Goal: Check status: Check status

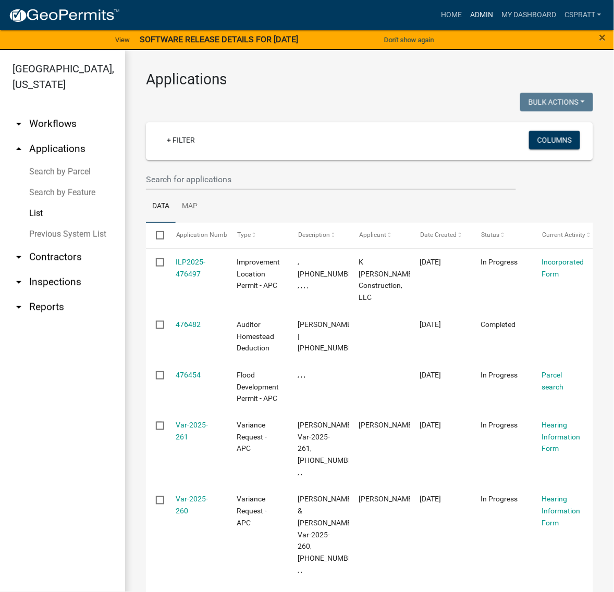
click at [466, 17] on link "Admin" at bounding box center [481, 15] width 31 height 20
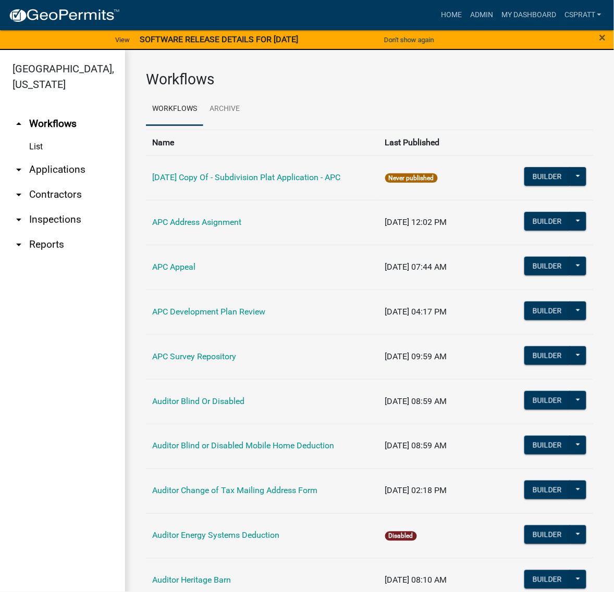
click at [73, 182] on link "arrow_drop_down Applications" at bounding box center [62, 169] width 125 height 25
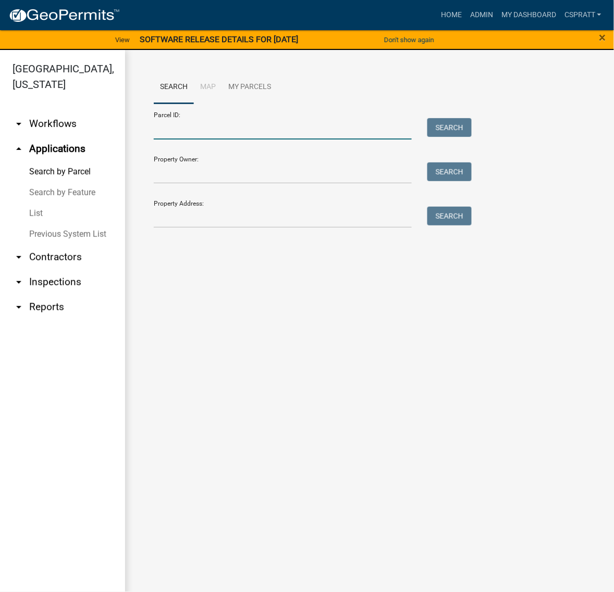
click at [168, 140] on input "Parcel ID:" at bounding box center [283, 128] width 258 height 21
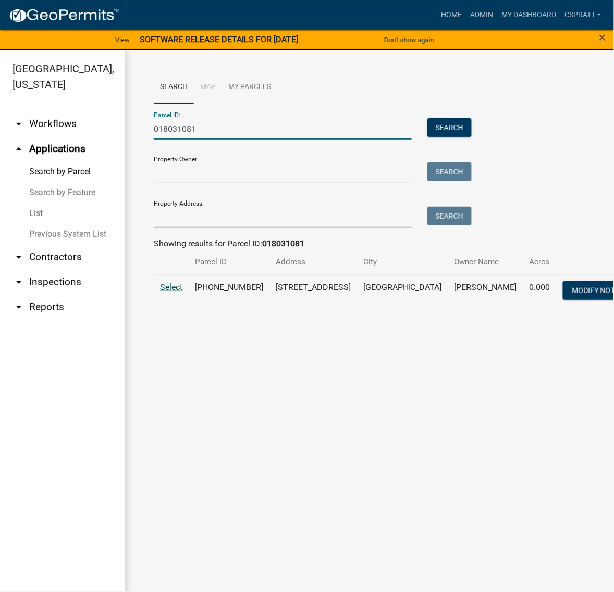
type input "018031081"
click at [176, 292] on span "Select" at bounding box center [171, 287] width 22 height 10
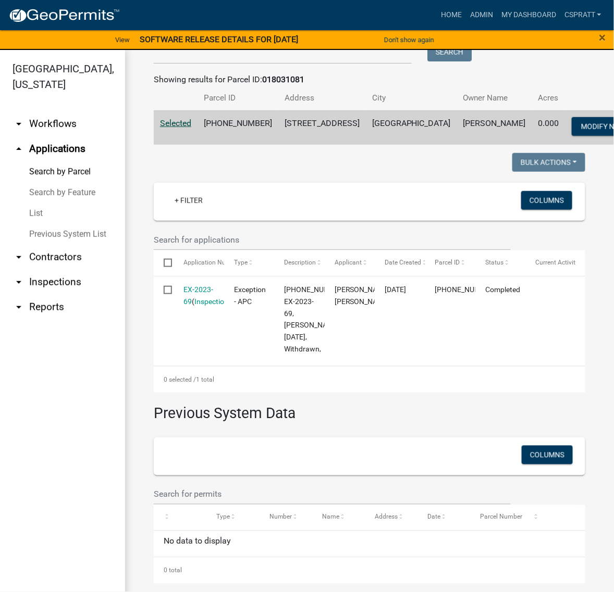
scroll to position [261, 0]
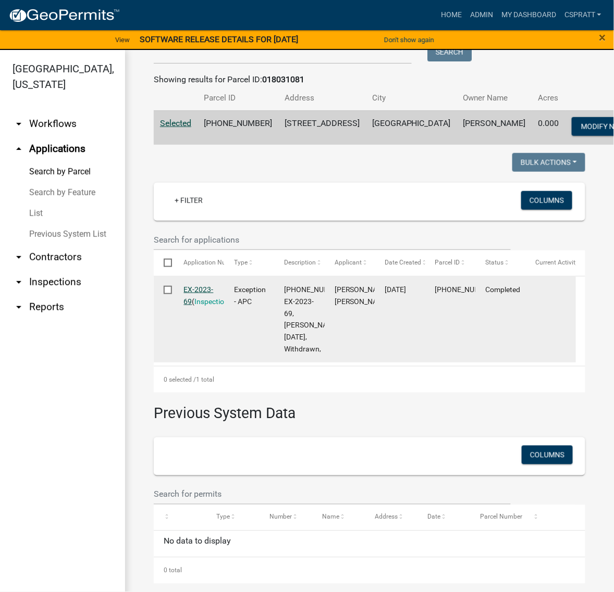
click at [196, 306] on link "EX-2023-69" at bounding box center [199, 296] width 30 height 20
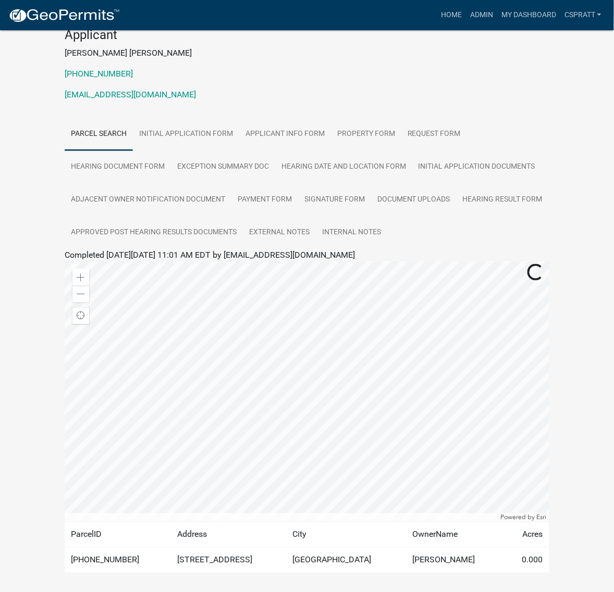
scroll to position [130, 0]
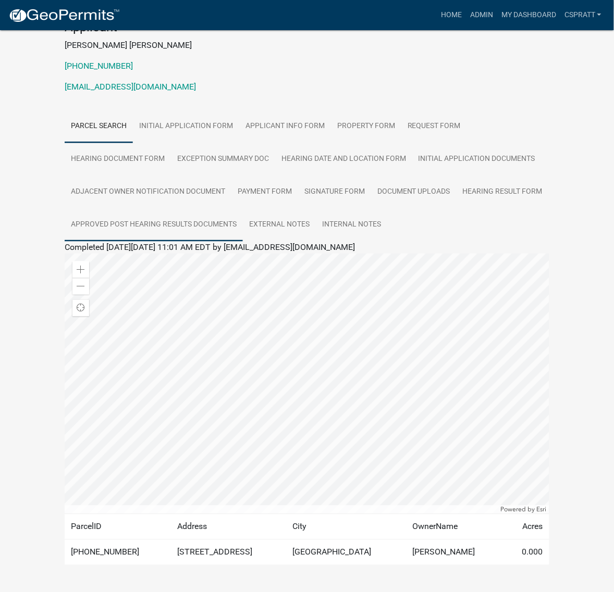
click at [243, 242] on link "Approved Post Hearing Results Documents" at bounding box center [154, 224] width 178 height 33
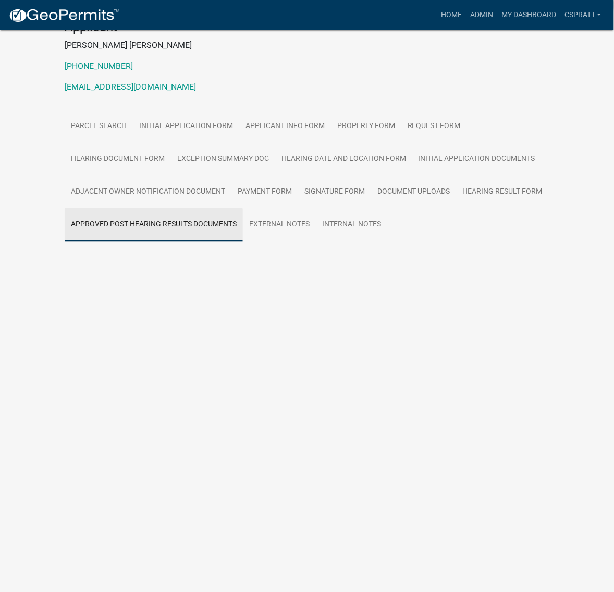
scroll to position [30, 0]
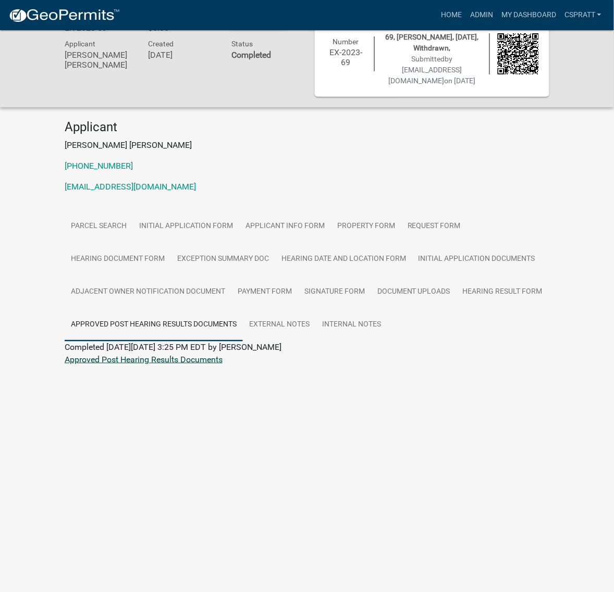
click at [168, 365] on link "Approved Post Hearing Results Documents" at bounding box center [144, 360] width 158 height 10
click at [171, 276] on link "Hearing Document Form" at bounding box center [118, 259] width 106 height 33
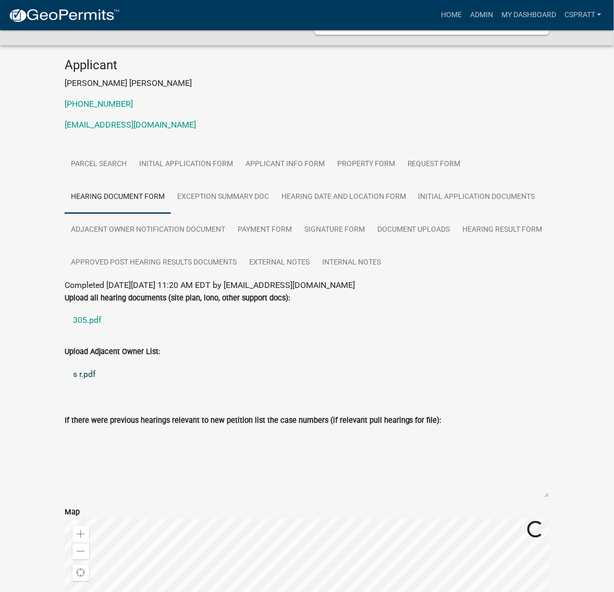
scroll to position [160, 0]
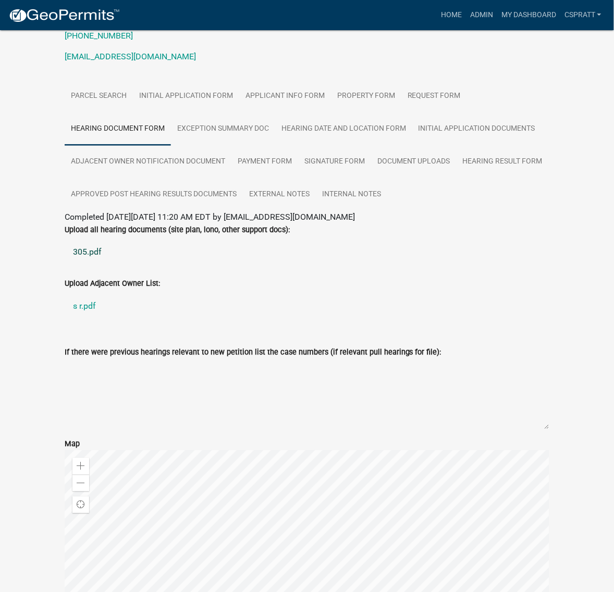
click at [90, 265] on link "305.pdf" at bounding box center [307, 252] width 485 height 25
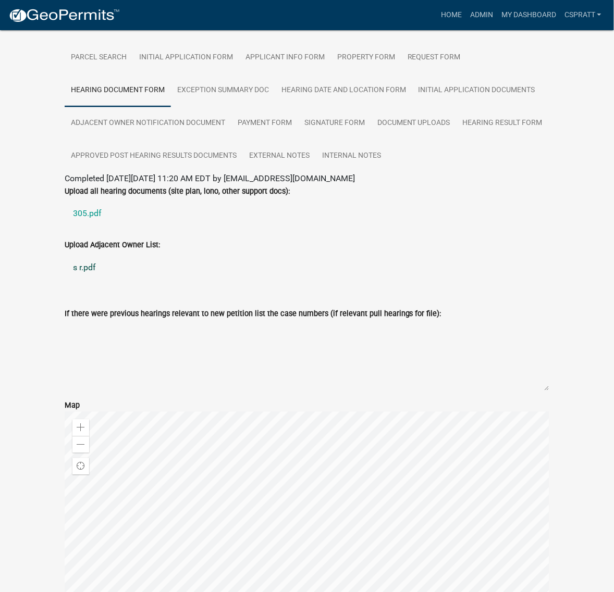
scroll to position [195, 0]
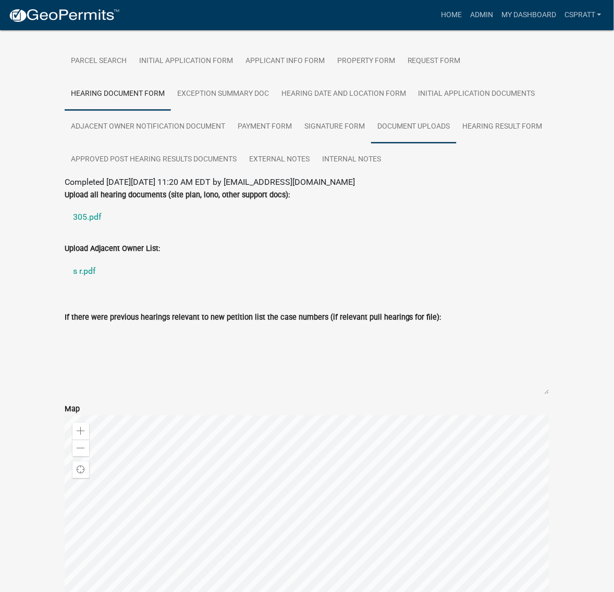
click at [371, 144] on link "Document Uploads" at bounding box center [413, 126] width 85 height 33
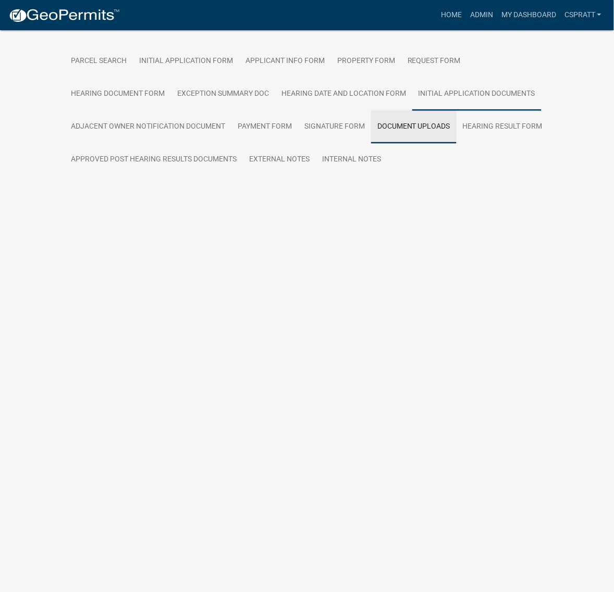
scroll to position [81, 0]
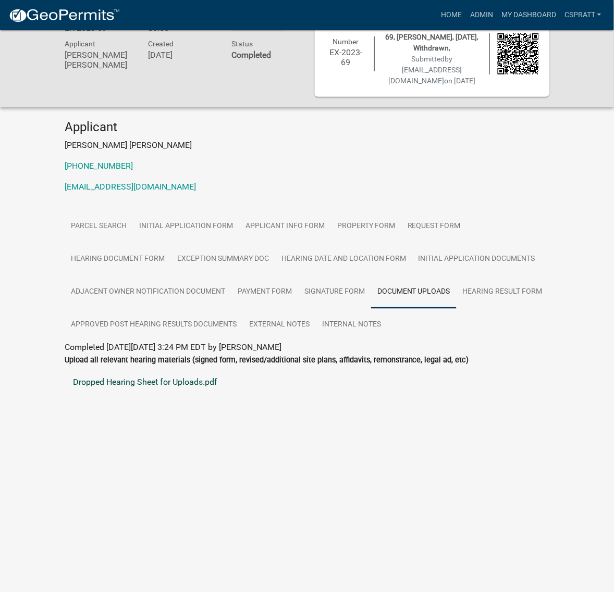
click at [206, 396] on link "Dropped Hearing Sheet for Uploads.pdf" at bounding box center [307, 383] width 485 height 25
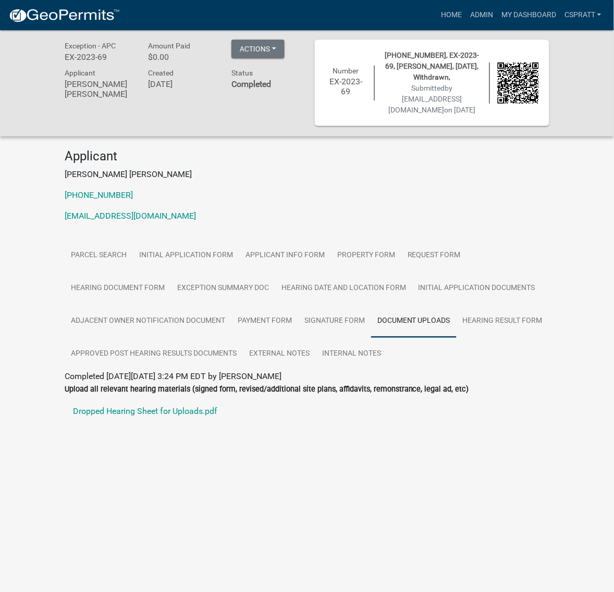
scroll to position [0, 0]
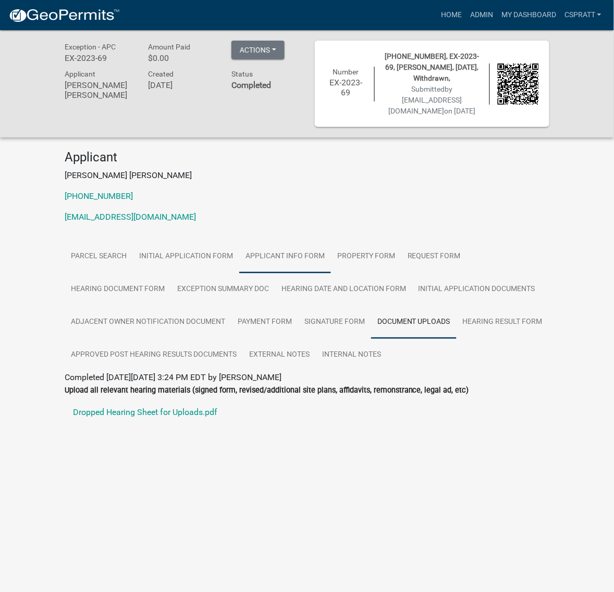
click at [331, 274] on link "Applicant Info Form" at bounding box center [285, 256] width 92 height 33
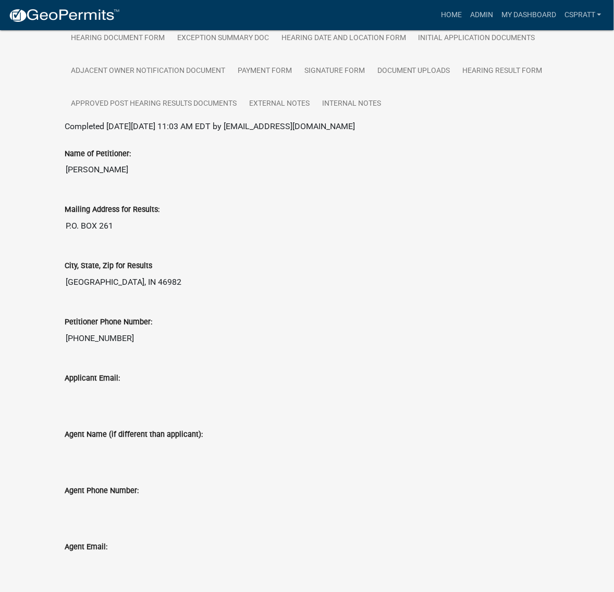
scroll to position [261, 0]
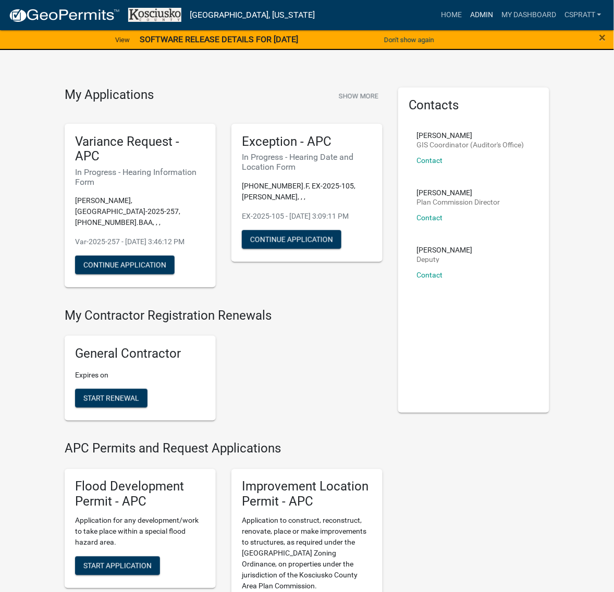
click at [466, 14] on link "Admin" at bounding box center [481, 15] width 31 height 20
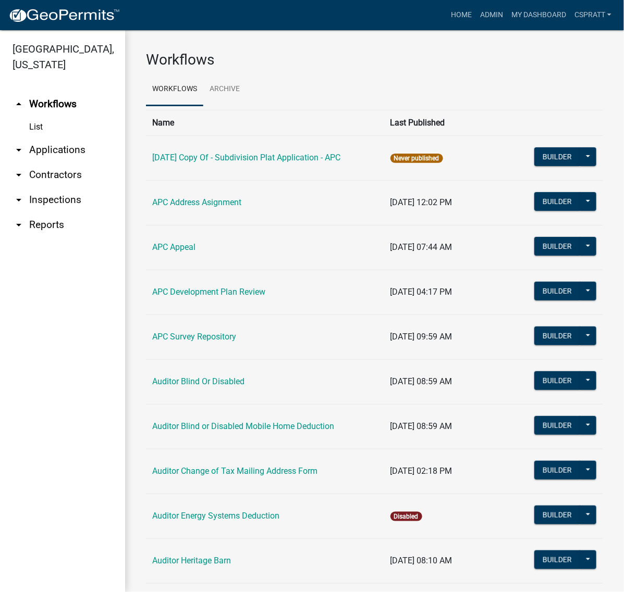
click at [72, 163] on link "arrow_drop_down Applications" at bounding box center [62, 150] width 125 height 25
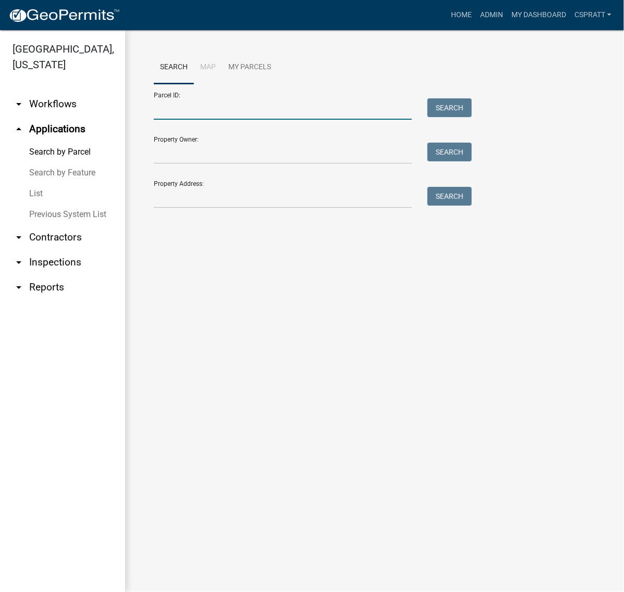
click at [180, 120] on input "Parcel ID:" at bounding box center [283, 108] width 258 height 21
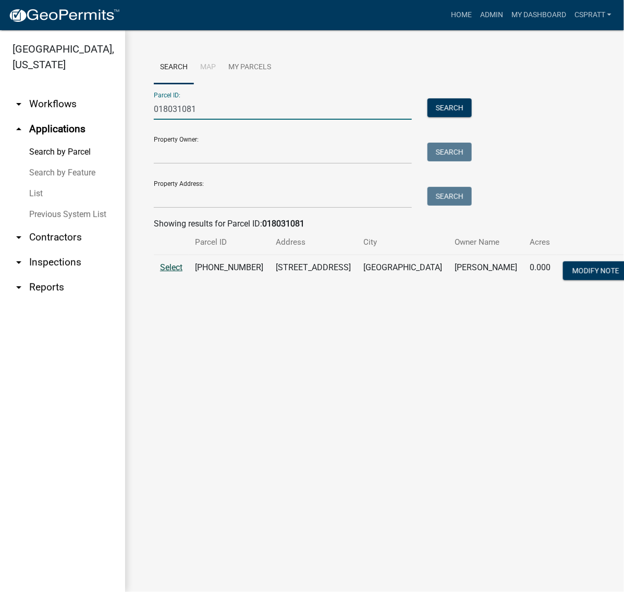
type input "018031081"
click at [180, 273] on span "Select" at bounding box center [171, 268] width 22 height 10
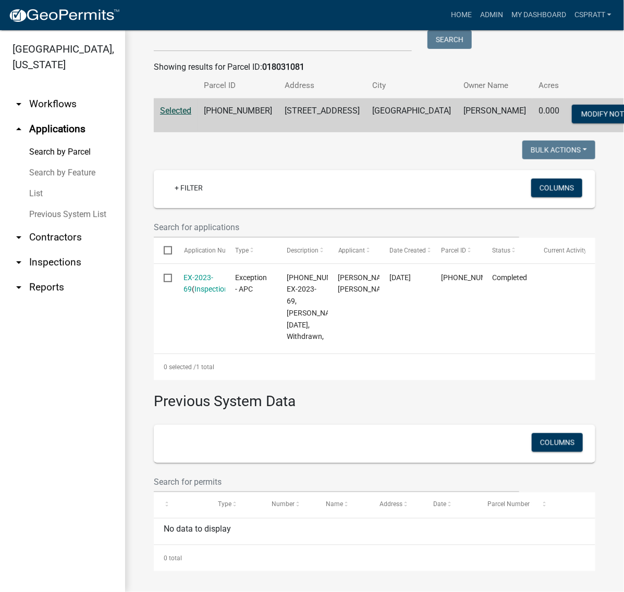
scroll to position [351, 0]
